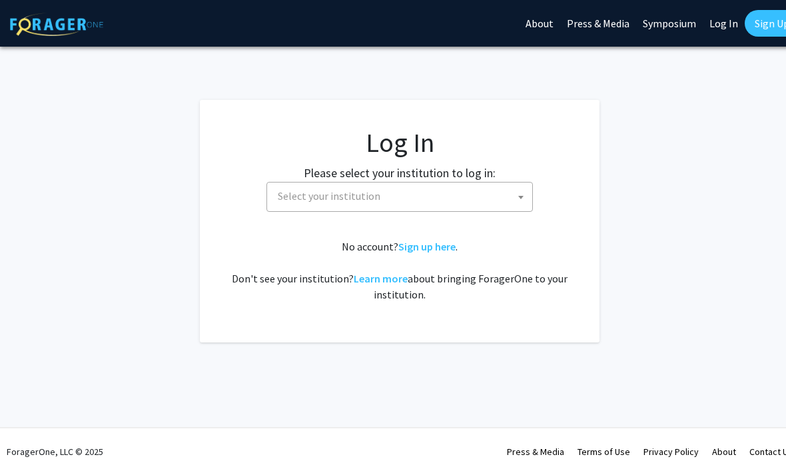
click at [282, 198] on span "Select your institution" at bounding box center [329, 195] width 103 height 13
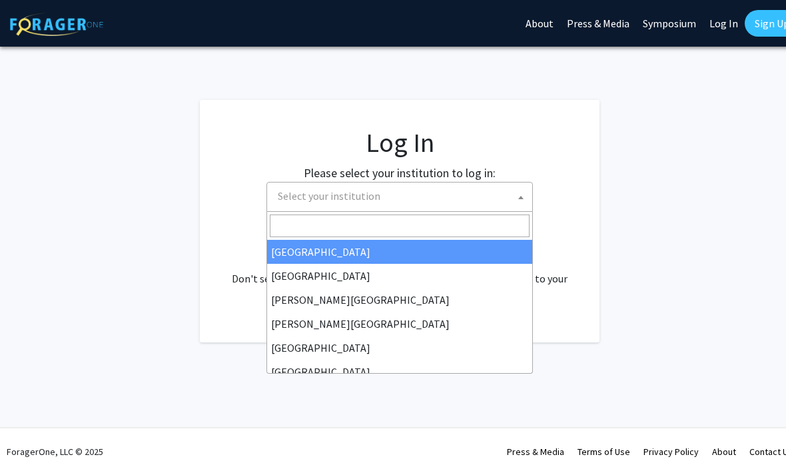
select select "5"
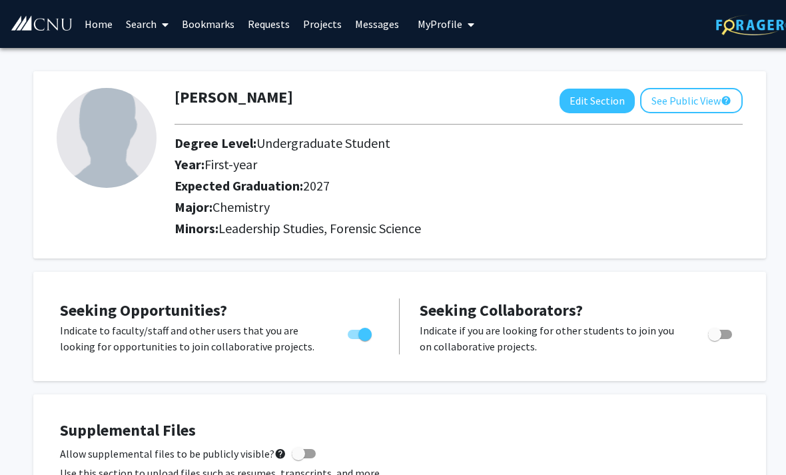
click at [136, 21] on link "Search" at bounding box center [147, 24] width 56 height 47
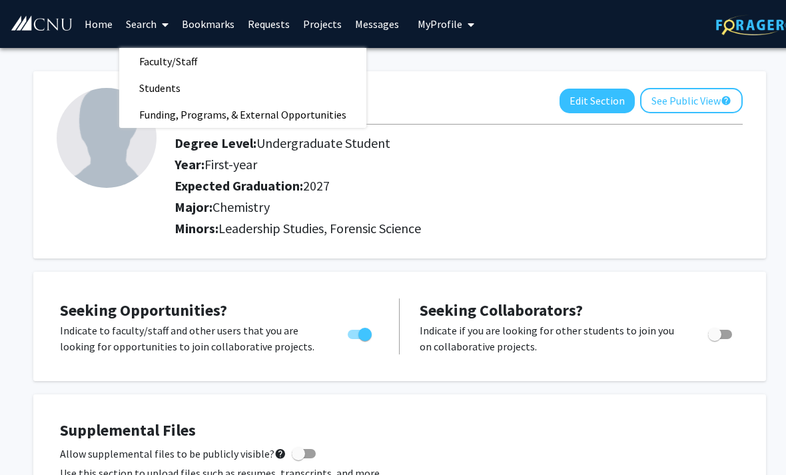
click at [131, 23] on link "Search" at bounding box center [147, 24] width 56 height 47
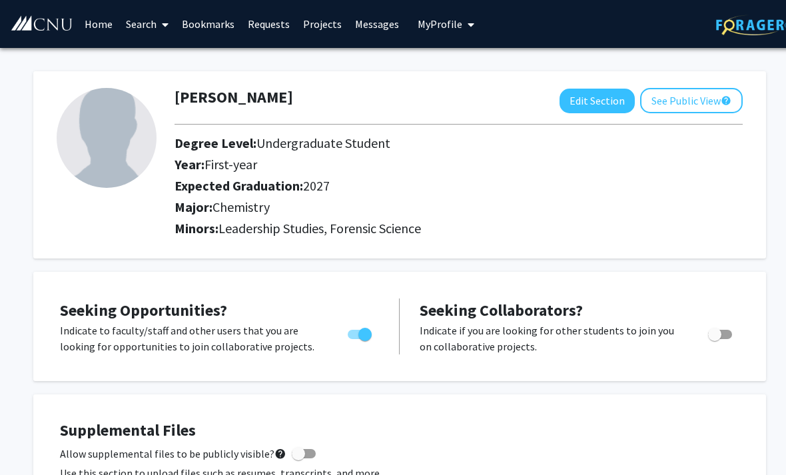
click at [132, 27] on link "Search" at bounding box center [147, 24] width 56 height 47
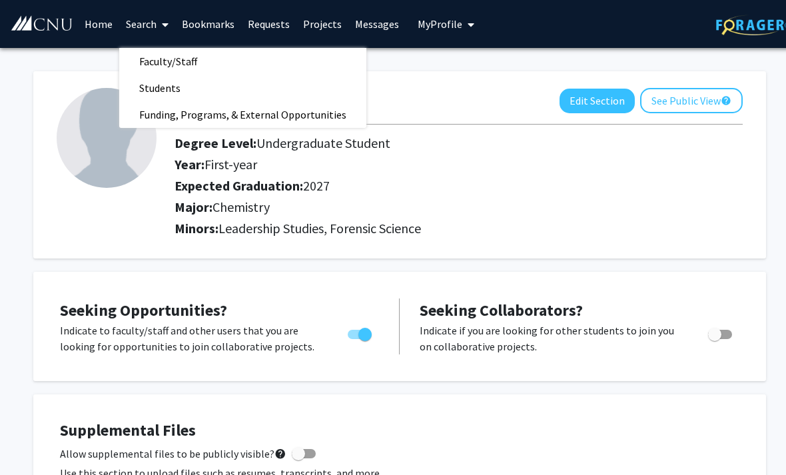
click at [140, 79] on span "Students" at bounding box center [159, 88] width 81 height 27
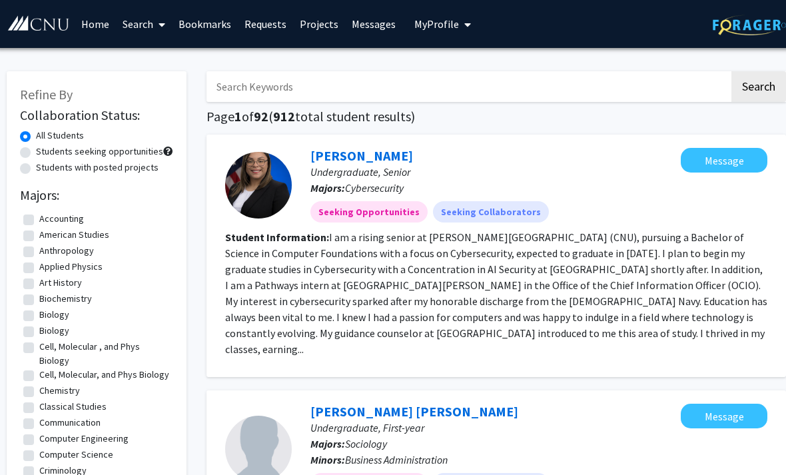
scroll to position [0, 3]
click at [139, 27] on link "Search" at bounding box center [145, 24] width 56 height 47
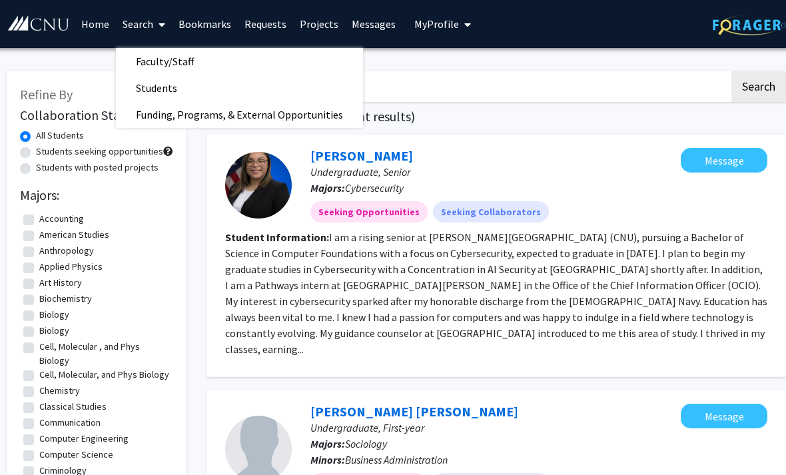
scroll to position [0, 3]
click at [142, 59] on span "Faculty/Staff" at bounding box center [165, 61] width 98 height 27
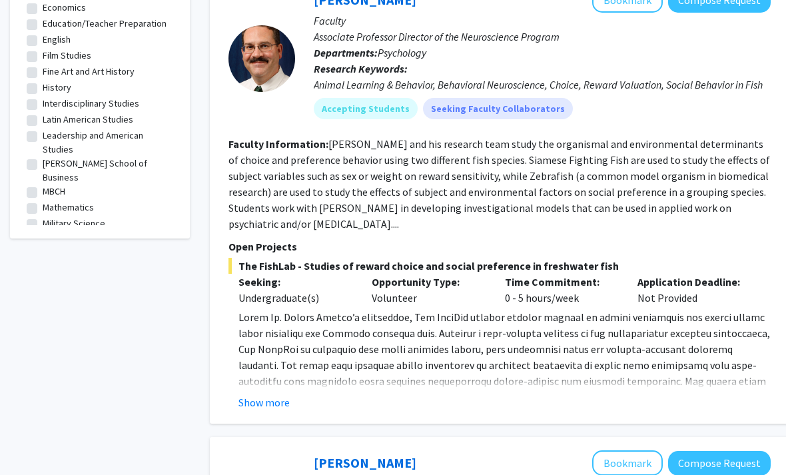
scroll to position [-7, 0]
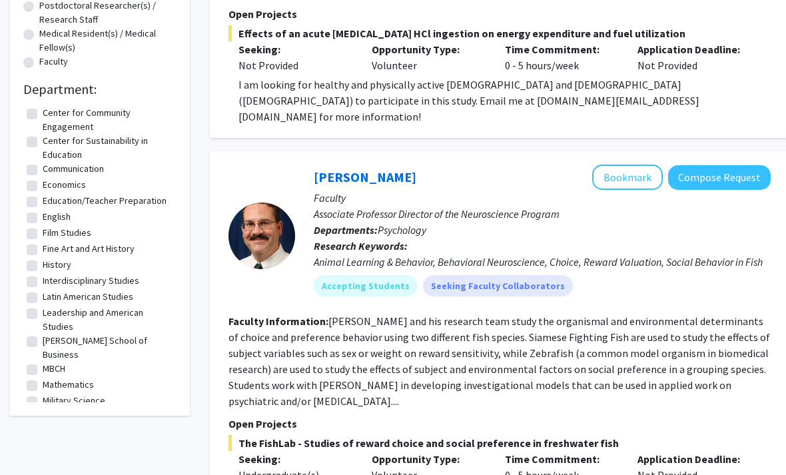
click at [43, 316] on label "Leadership and American Studies" at bounding box center [108, 320] width 130 height 28
click at [43, 314] on input "Leadership and American Studies" at bounding box center [47, 310] width 9 height 9
checkbox input "true"
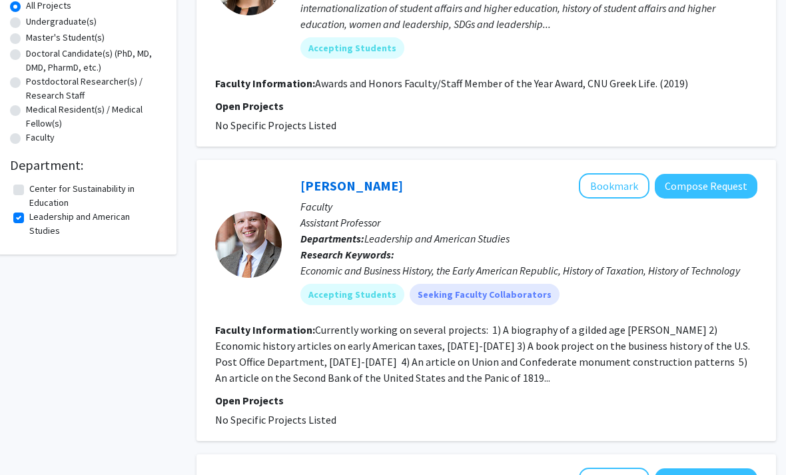
scroll to position [235, 13]
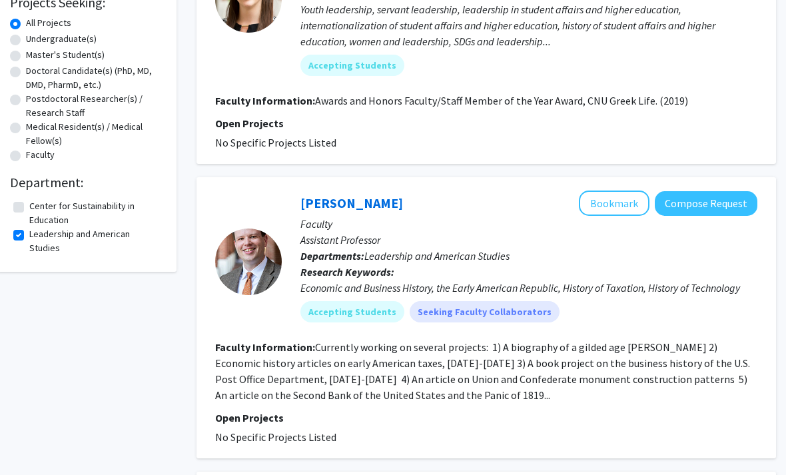
click at [29, 229] on label "Leadership and American Studies" at bounding box center [94, 242] width 130 height 28
click at [29, 229] on input "Leadership and American Studies" at bounding box center [33, 232] width 9 height 9
checkbox input "false"
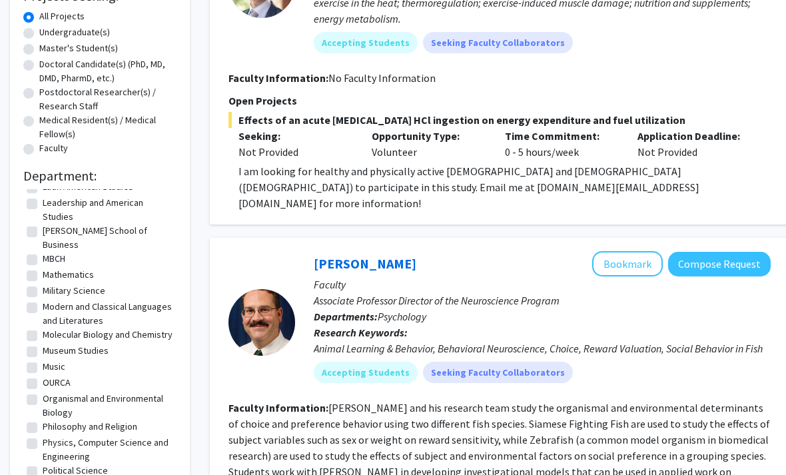
scroll to position [197, 0]
click at [43, 327] on label "Molecular Biology and Chemistry" at bounding box center [108, 334] width 130 height 14
click at [43, 327] on input "Molecular Biology and Chemistry" at bounding box center [47, 331] width 9 height 9
checkbox input "true"
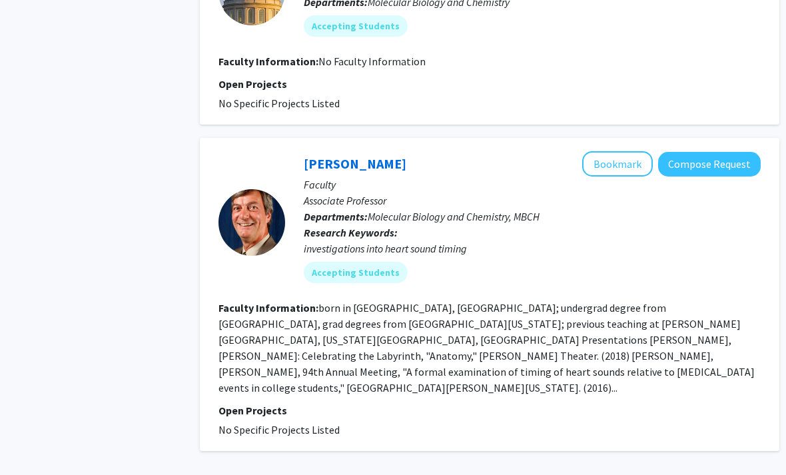
scroll to position [2763, 9]
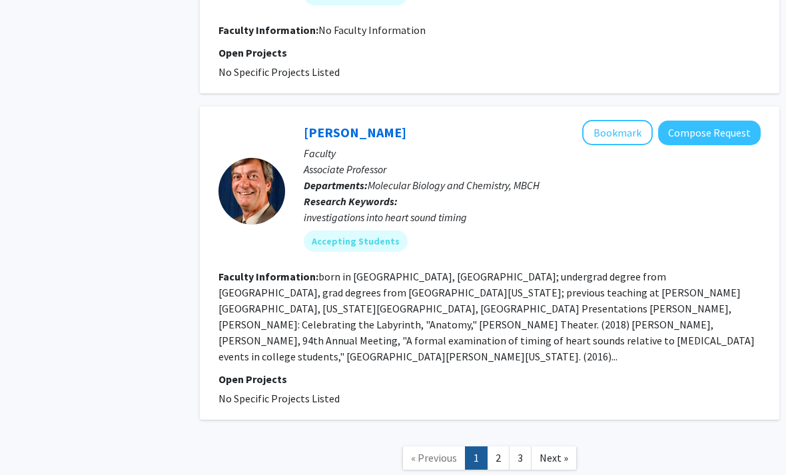
click at [495, 446] on link "2" at bounding box center [498, 457] width 23 height 23
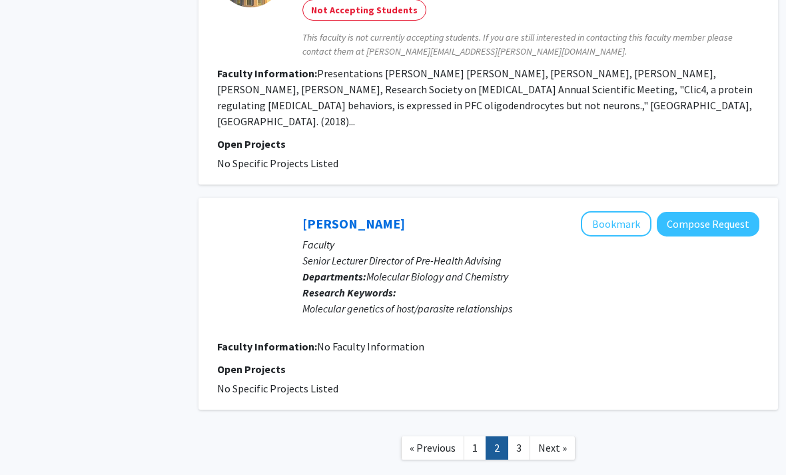
scroll to position [2160, 11]
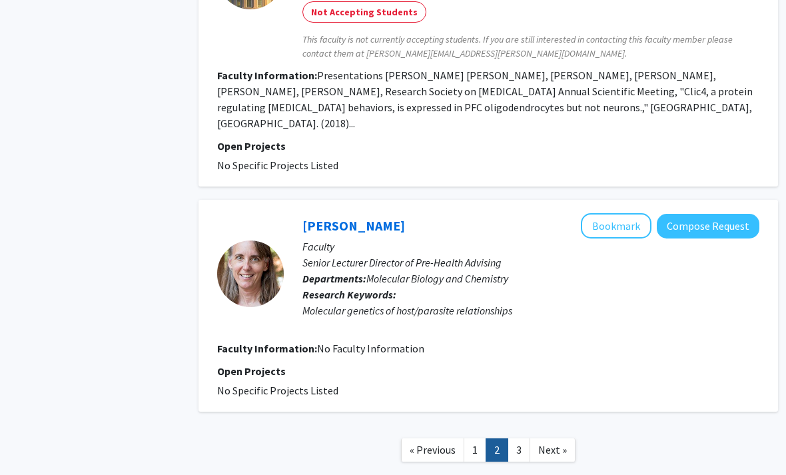
click at [514, 438] on link "3" at bounding box center [518, 449] width 23 height 23
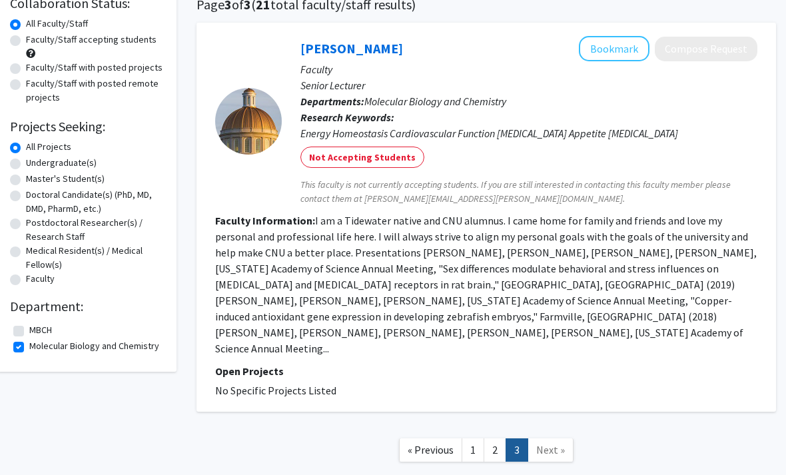
scroll to position [111, 13]
click at [471, 439] on link "1" at bounding box center [472, 450] width 23 height 23
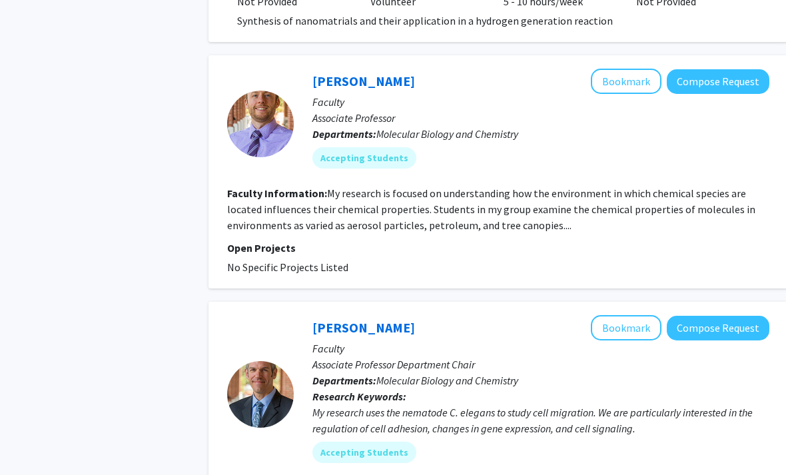
scroll to position [803, 1]
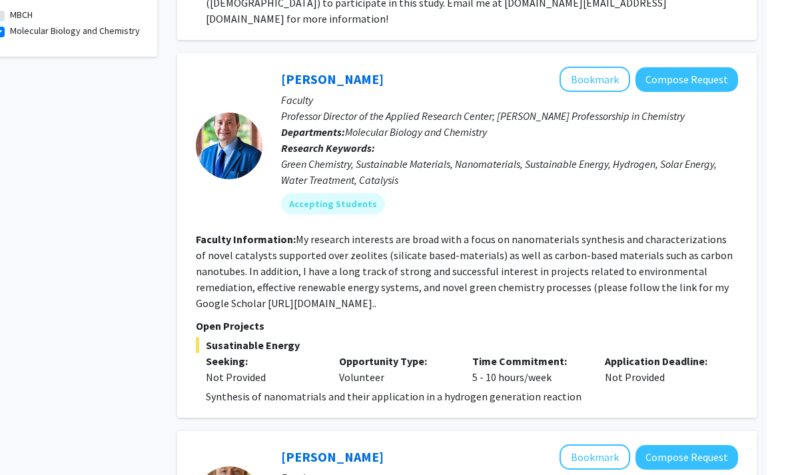
scroll to position [427, 13]
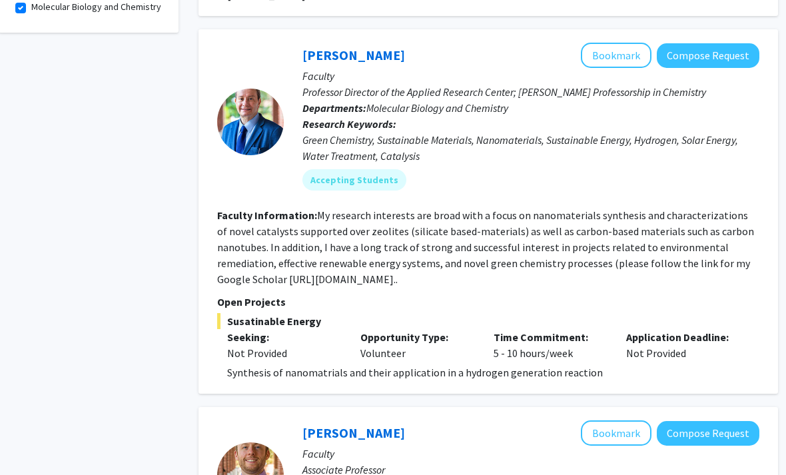
scroll to position [450, 11]
click at [706, 44] on button "Compose Request" at bounding box center [708, 56] width 103 height 25
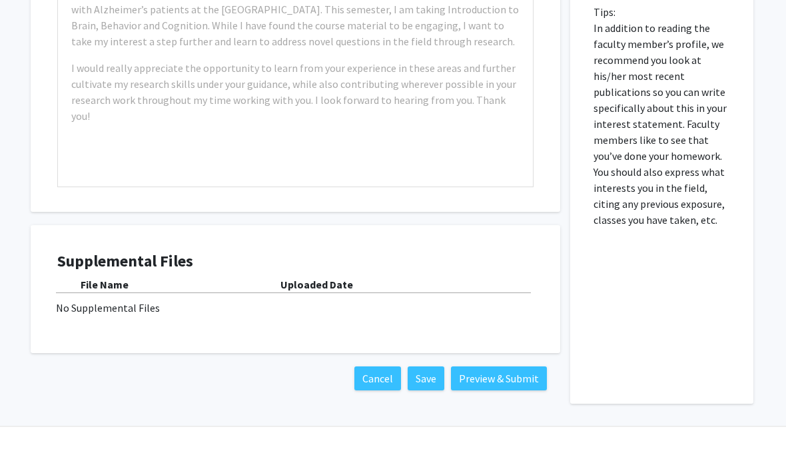
scroll to position [652, 13]
